Goal: Task Accomplishment & Management: Complete application form

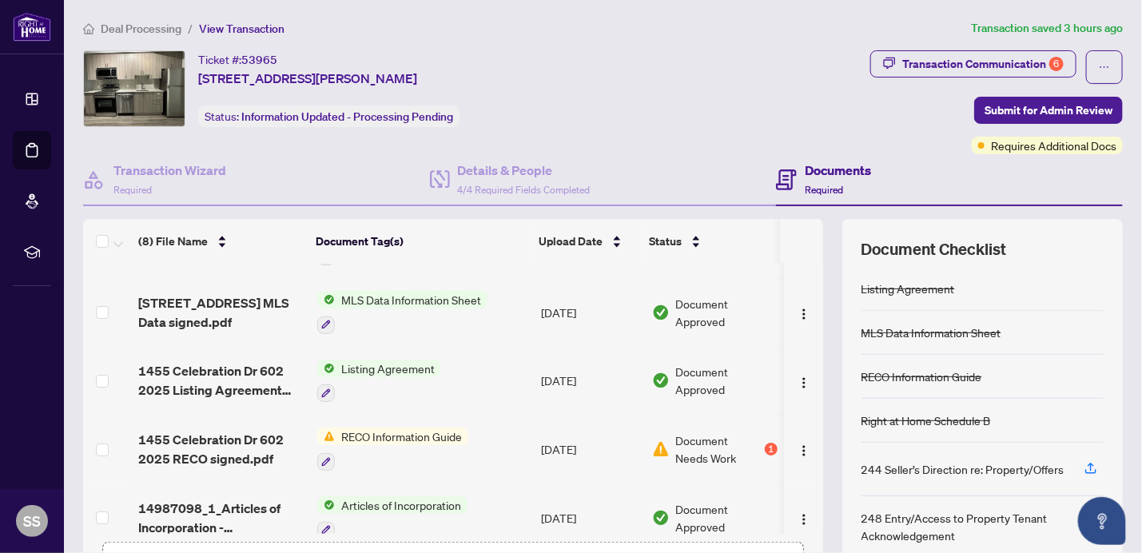
scroll to position [84, 0]
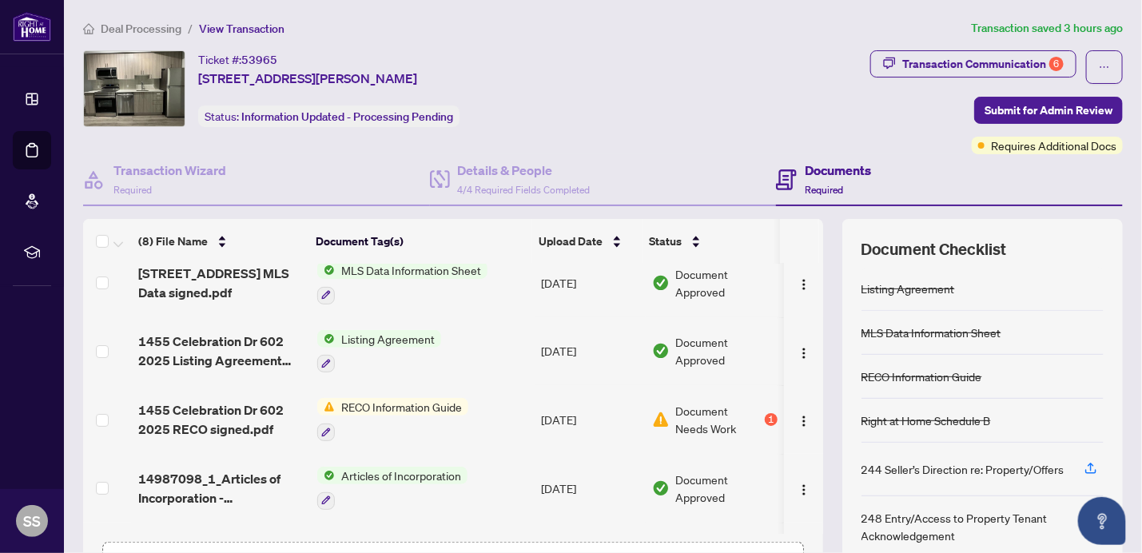
click at [372, 401] on span "RECO Information Guide" at bounding box center [402, 407] width 134 height 18
click at [380, 481] on span "RECO Information Guide" at bounding box center [386, 480] width 134 height 18
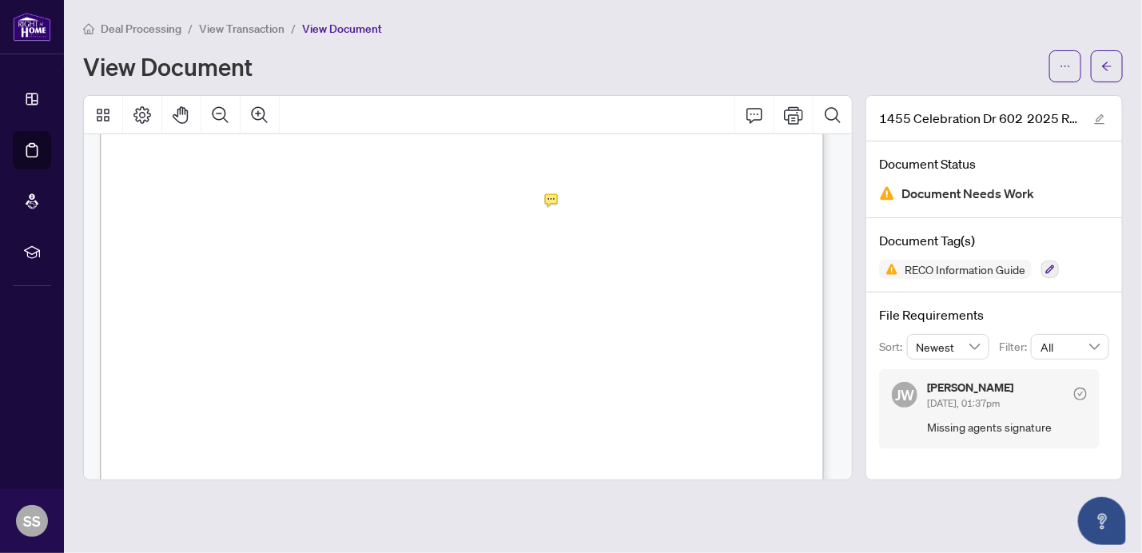
scroll to position [11697, 0]
click at [1107, 64] on icon "arrow-left" at bounding box center [1107, 66] width 11 height 11
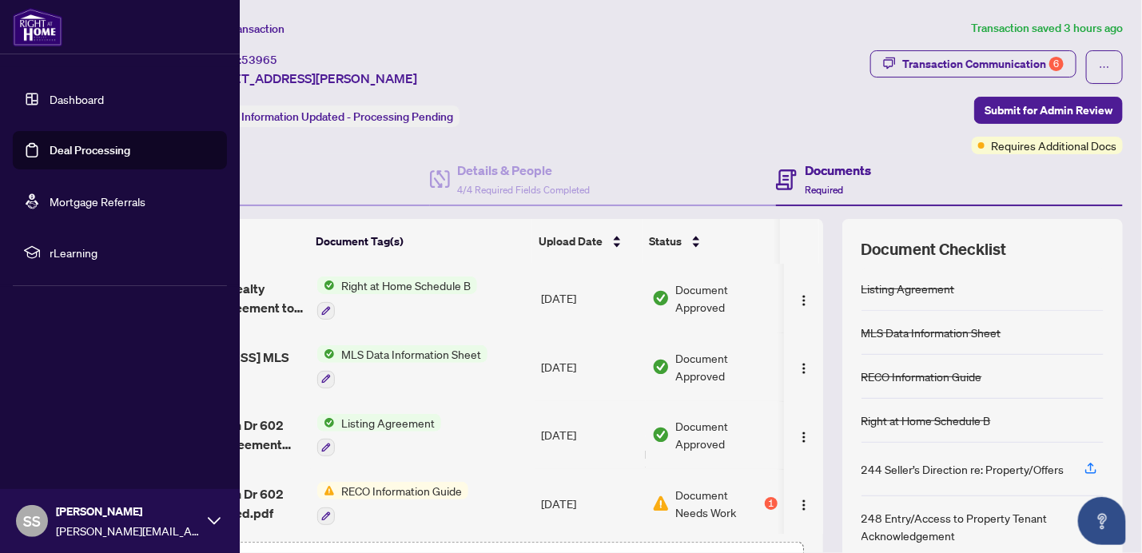
click at [78, 149] on link "Deal Processing" at bounding box center [90, 150] width 81 height 14
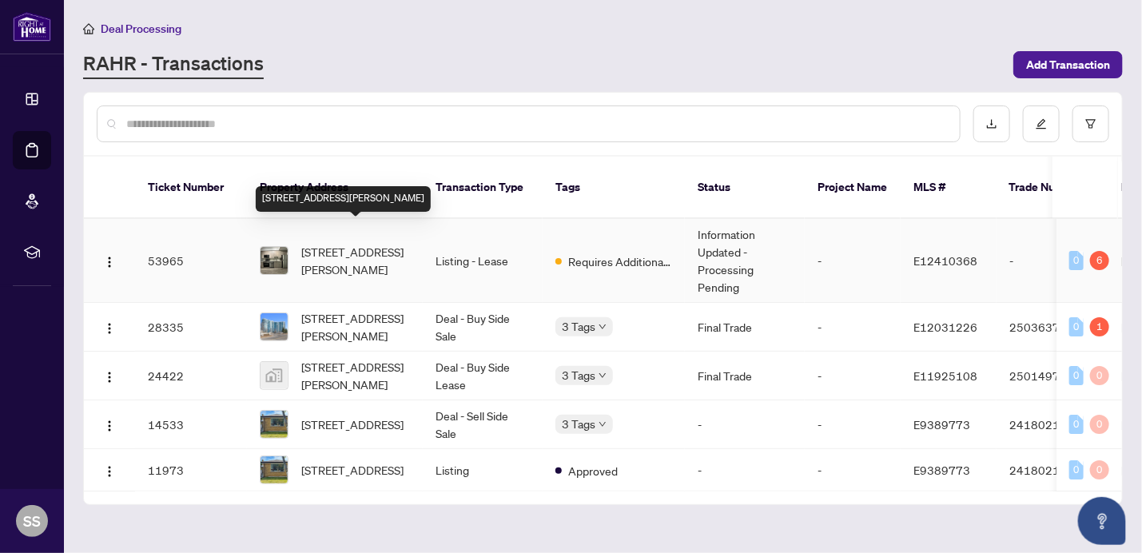
click at [350, 243] on span "[STREET_ADDRESS][PERSON_NAME]" at bounding box center [355, 260] width 109 height 35
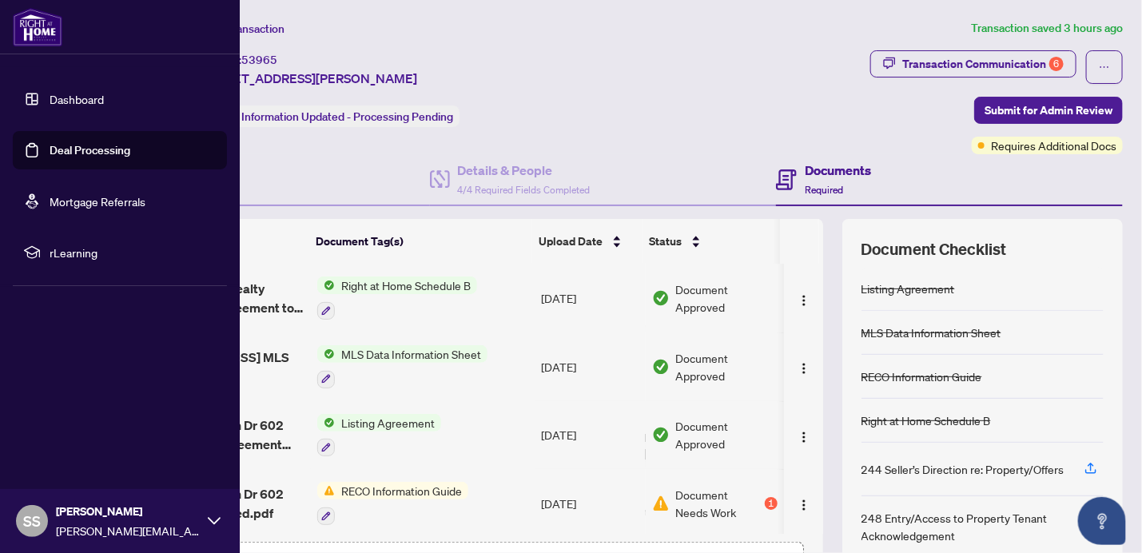
click at [50, 98] on link "Dashboard" at bounding box center [77, 99] width 54 height 14
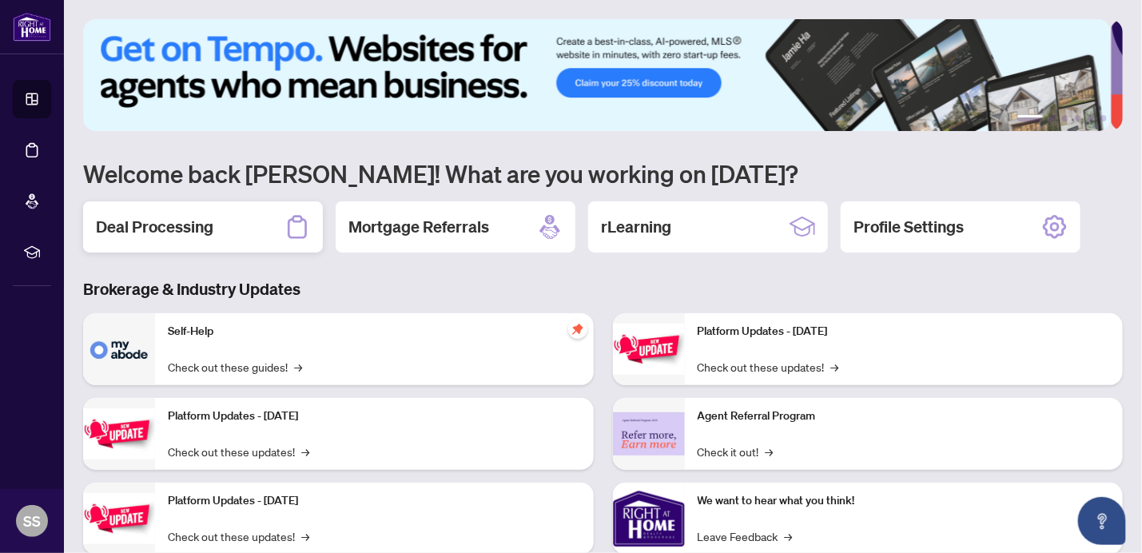
click at [197, 221] on h2 "Deal Processing" at bounding box center [155, 227] width 118 height 22
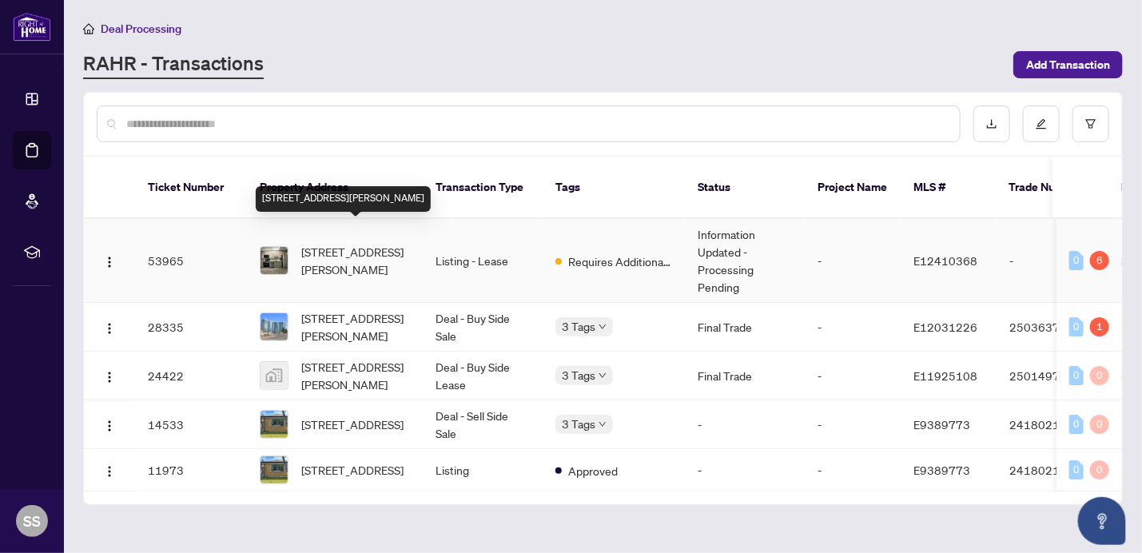
click at [358, 243] on span "[STREET_ADDRESS][PERSON_NAME]" at bounding box center [355, 260] width 109 height 35
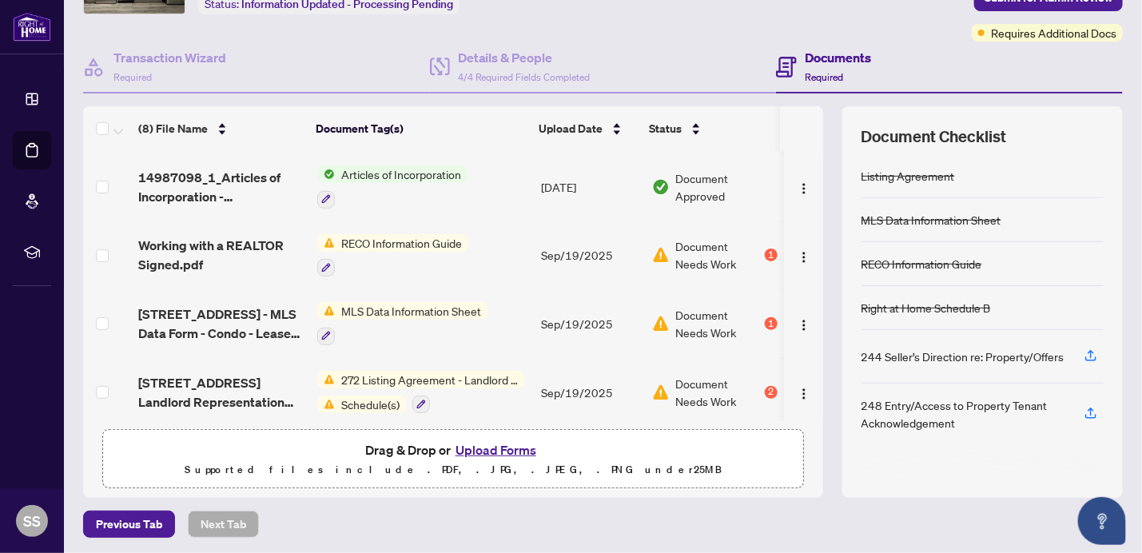
scroll to position [114, 0]
click at [126, 519] on span "Previous Tab" at bounding box center [129, 524] width 66 height 26
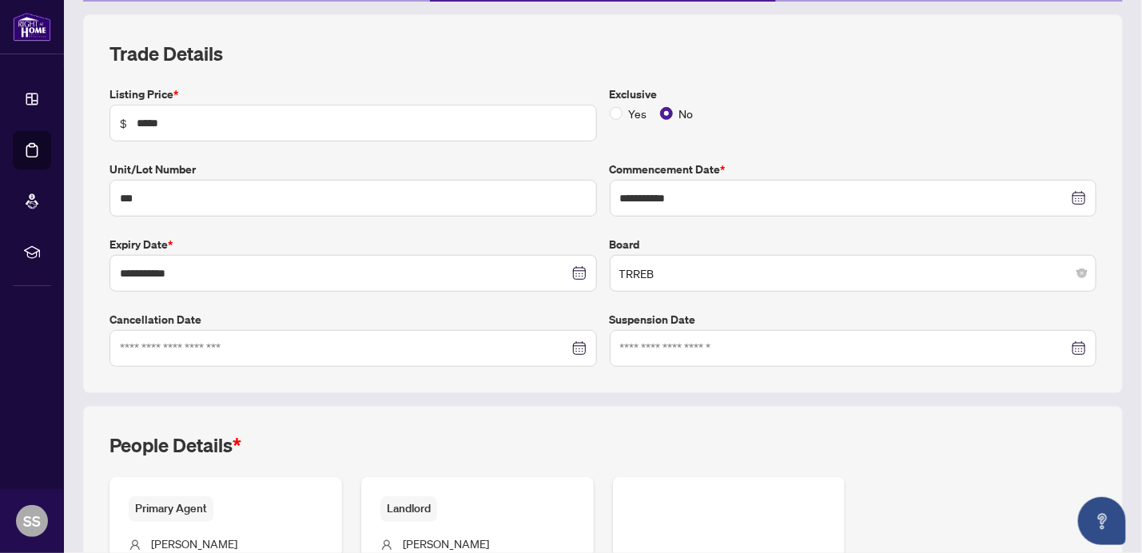
scroll to position [433, 0]
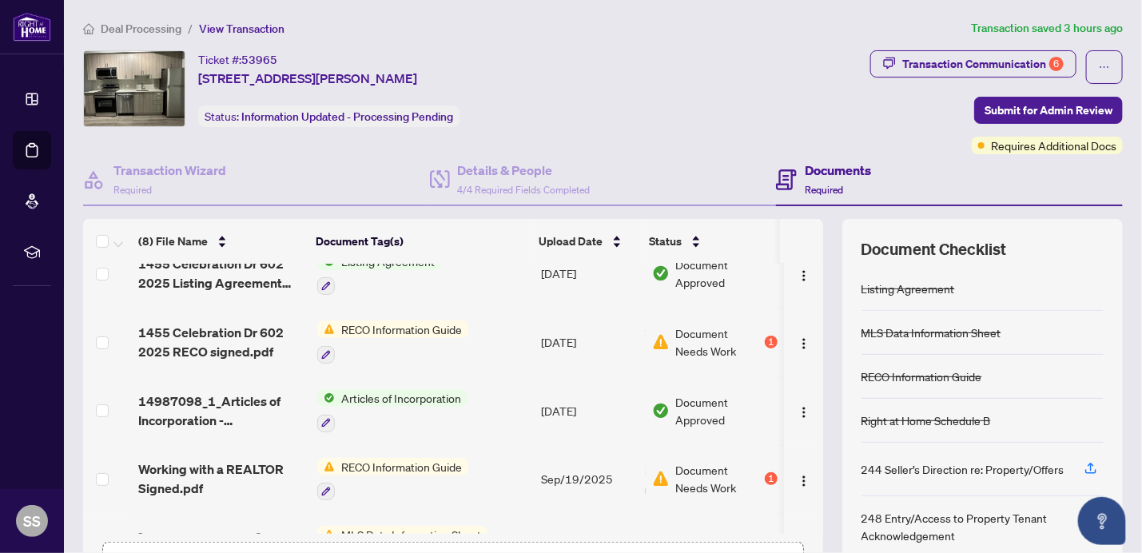
scroll to position [168, 0]
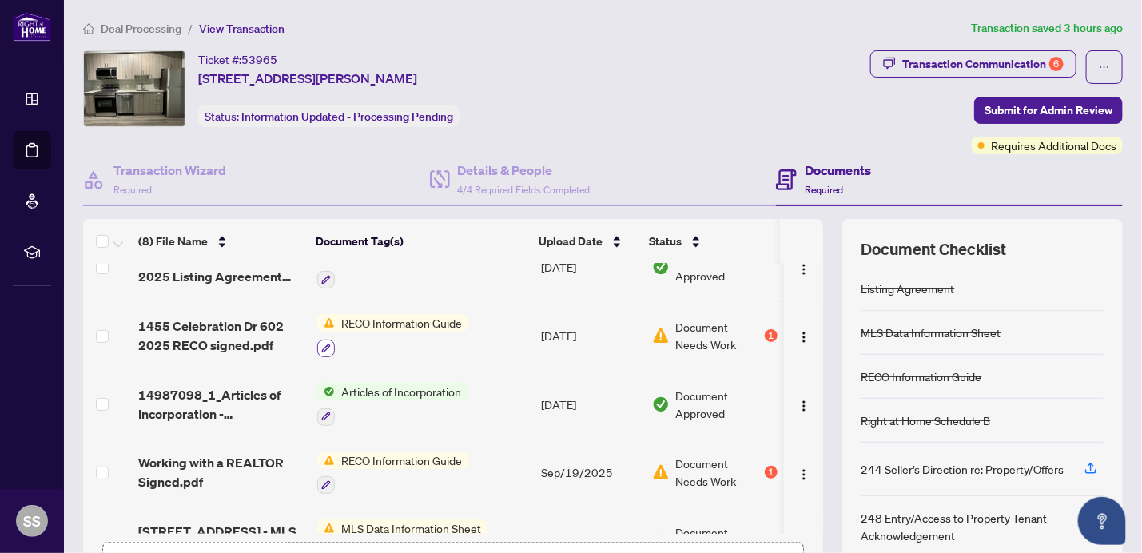
click at [322, 344] on icon "button" at bounding box center [326, 348] width 9 height 9
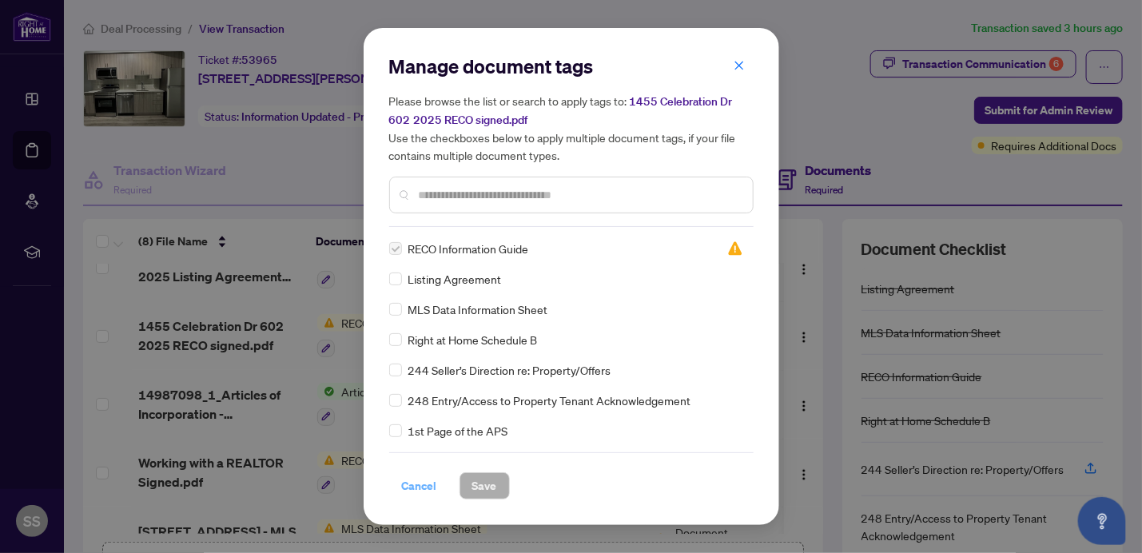
click at [428, 489] on span "Cancel" at bounding box center [419, 486] width 35 height 26
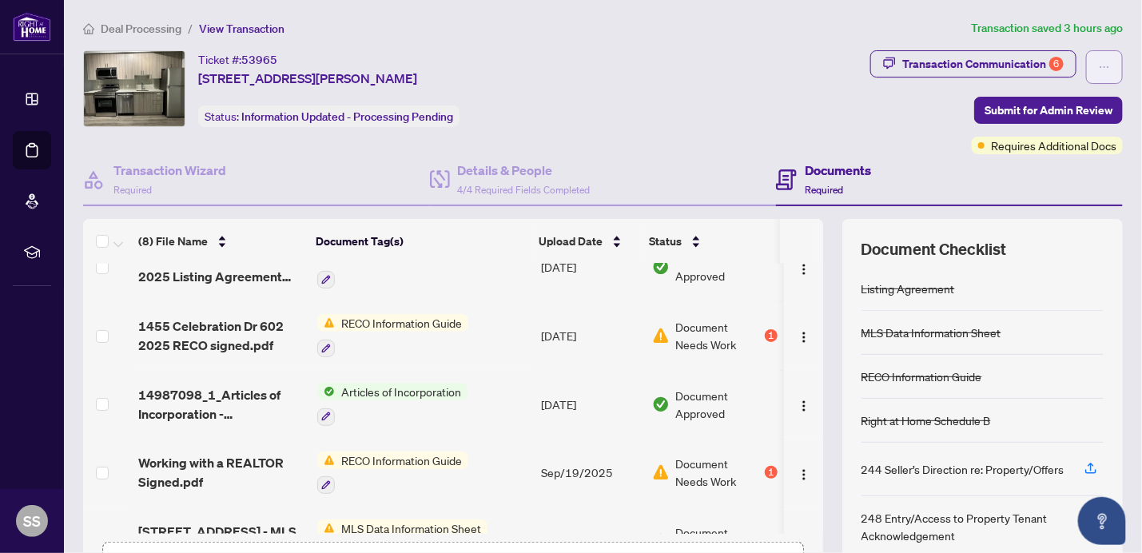
click at [1099, 67] on icon "ellipsis" at bounding box center [1104, 67] width 11 height 11
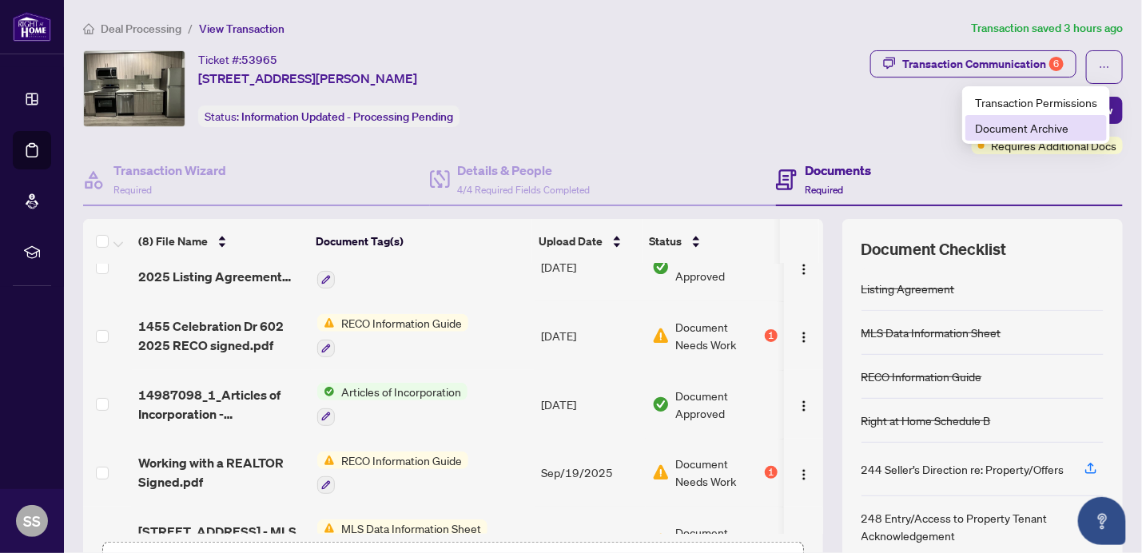
click at [1001, 130] on span "Document Archive" at bounding box center [1036, 128] width 122 height 18
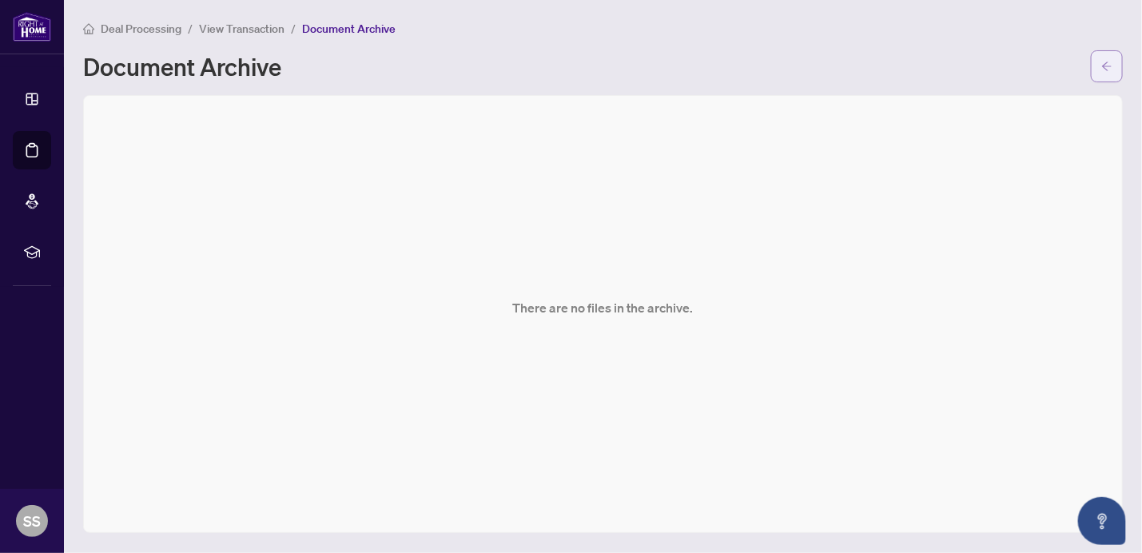
click at [1113, 62] on button "button" at bounding box center [1107, 66] width 32 height 32
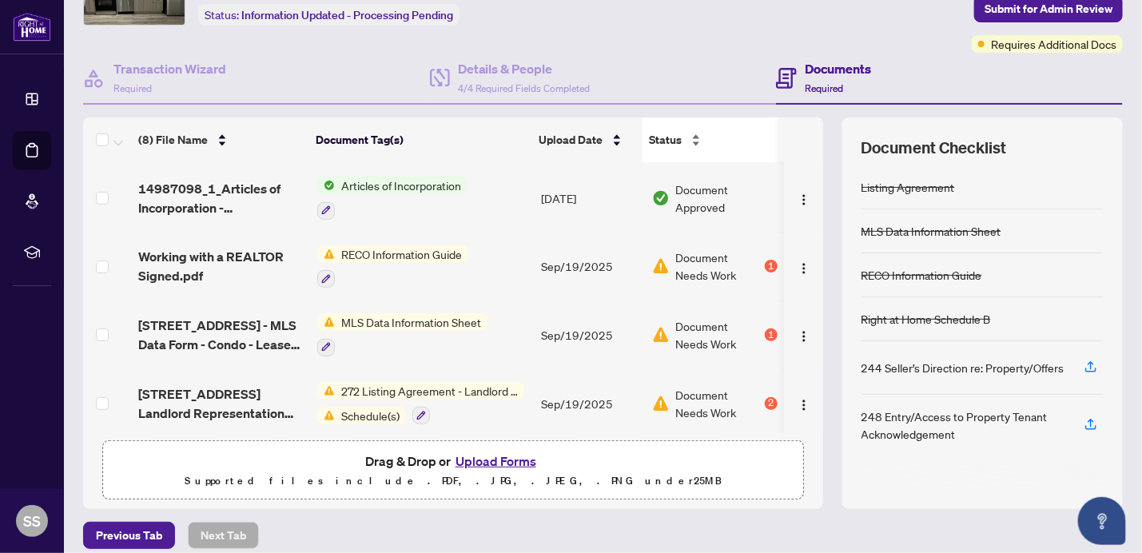
scroll to position [114, 0]
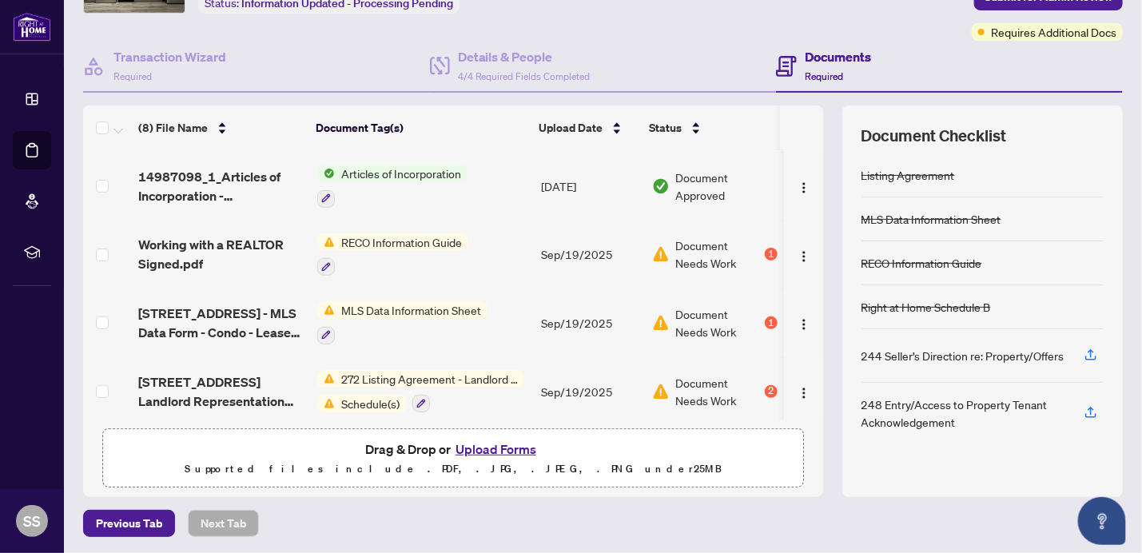
click at [512, 445] on button "Upload Forms" at bounding box center [496, 449] width 90 height 21
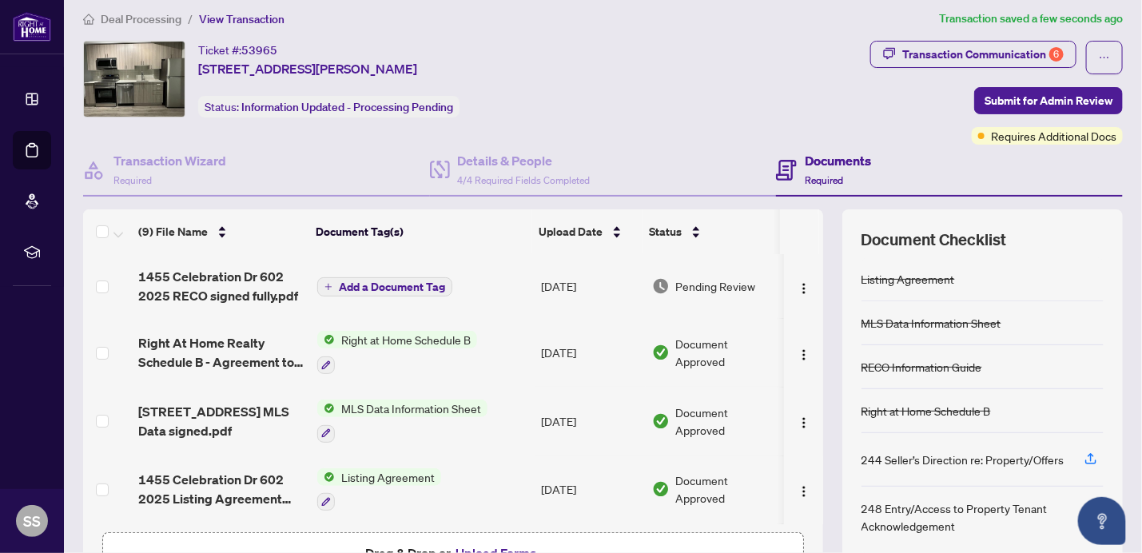
scroll to position [0, 0]
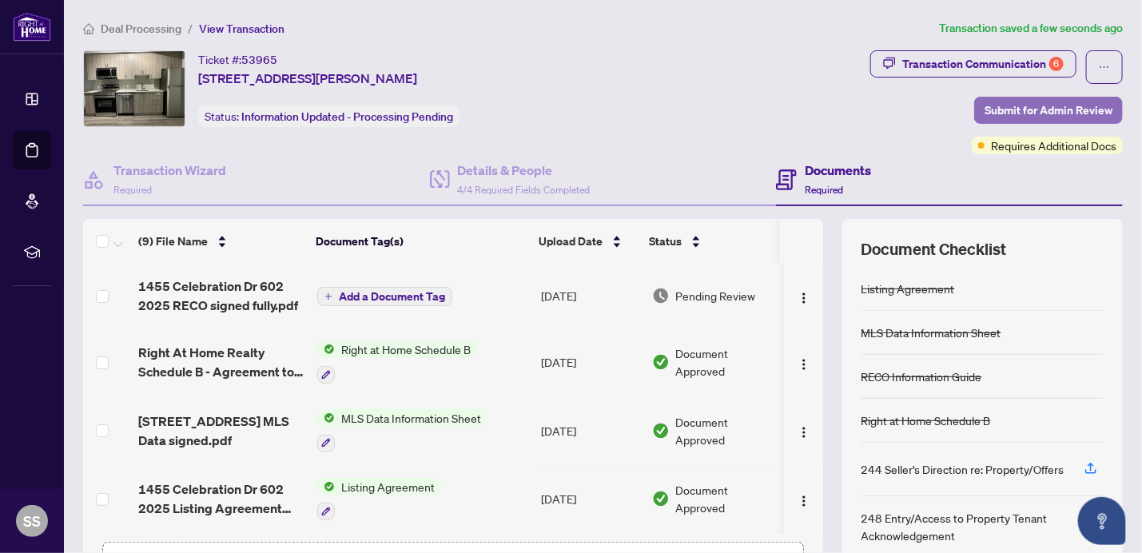
click at [1009, 106] on span "Submit for Admin Review" at bounding box center [1049, 111] width 128 height 26
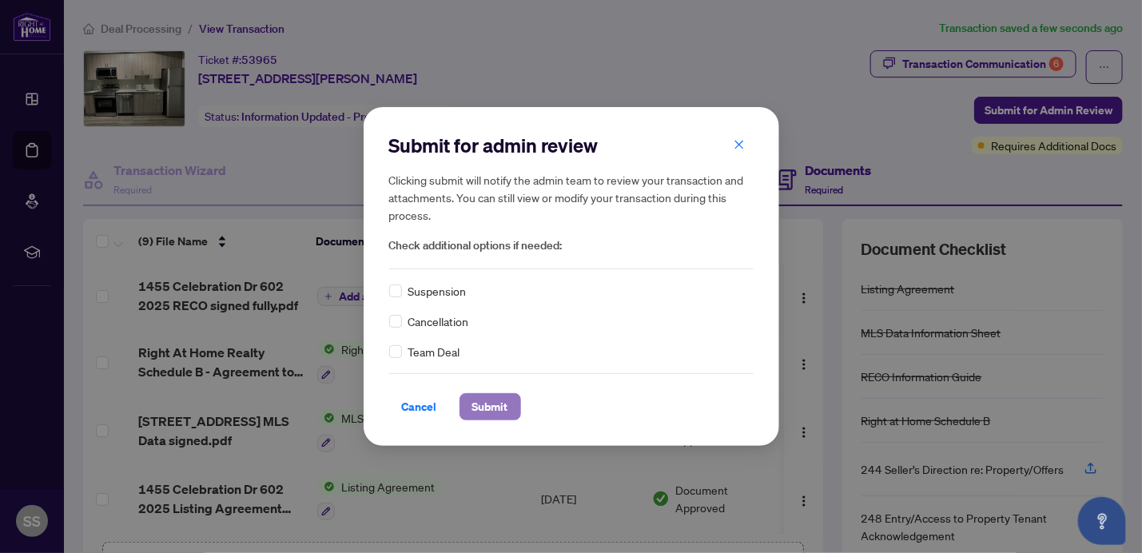
click at [488, 403] on span "Submit" at bounding box center [490, 407] width 36 height 26
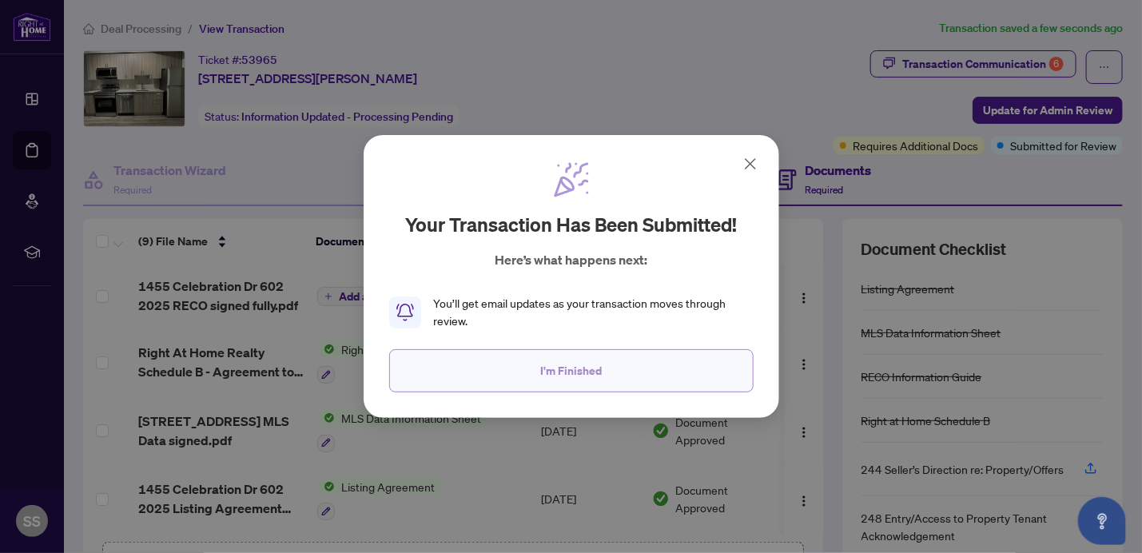
click at [557, 369] on span "I'm Finished" at bounding box center [571, 371] width 62 height 26
